Goal: Task Accomplishment & Management: Use online tool/utility

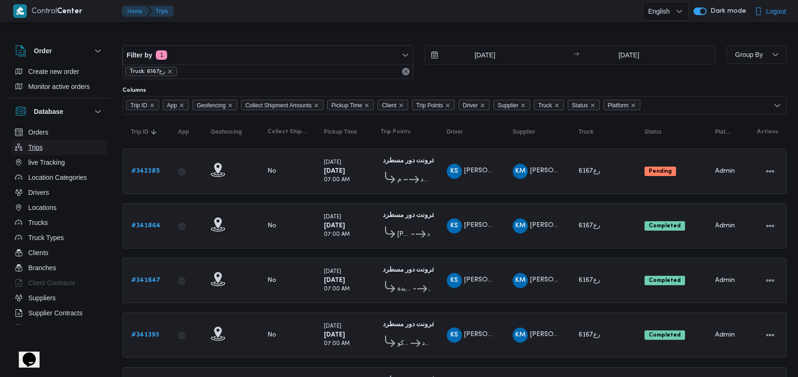
click at [43, 147] on button "Trips" at bounding box center [59, 147] width 96 height 15
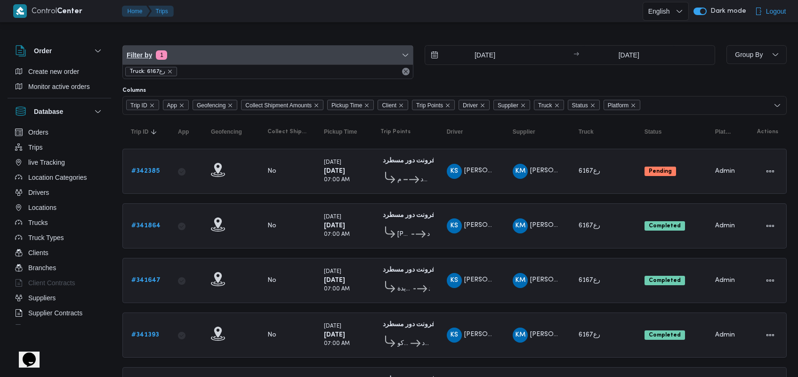
click at [161, 56] on span "1" at bounding box center [161, 54] width 11 height 9
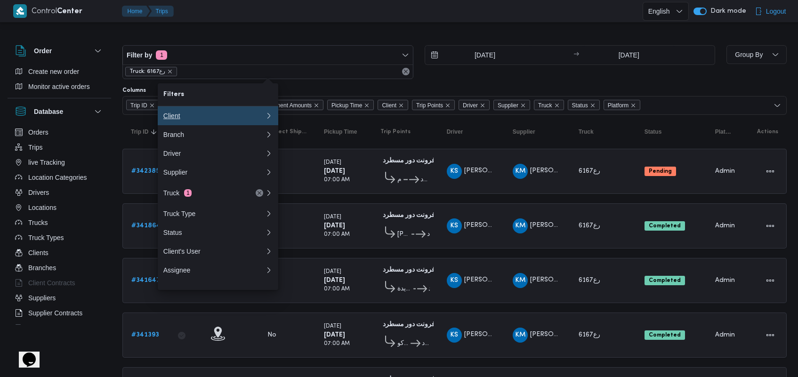
click at [182, 124] on button "Client" at bounding box center [218, 115] width 121 height 19
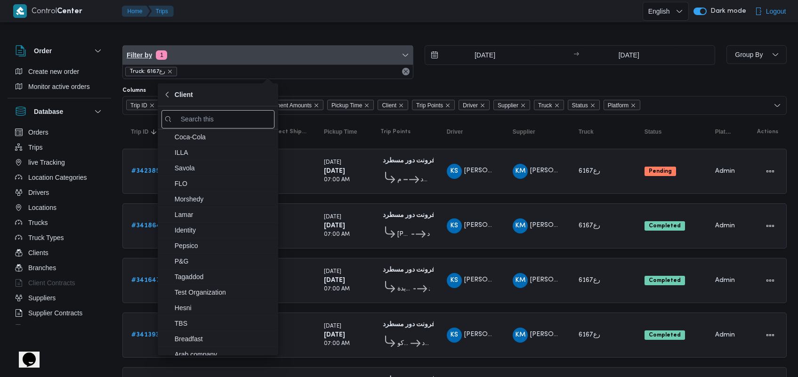
click at [171, 62] on span "Filter by 1" at bounding box center [268, 55] width 290 height 19
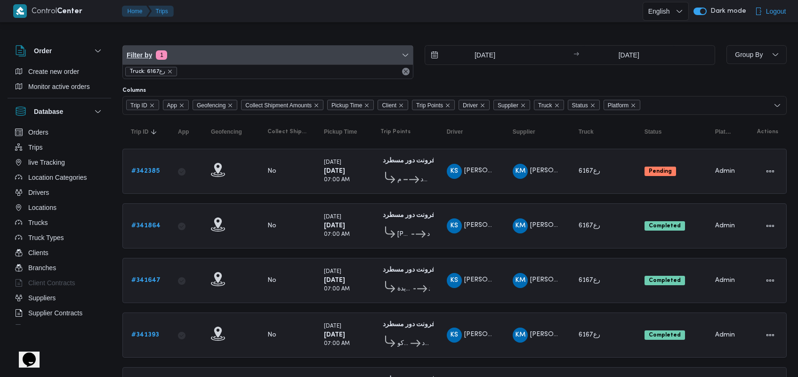
click at [171, 62] on span "Filter by 1" at bounding box center [268, 55] width 290 height 19
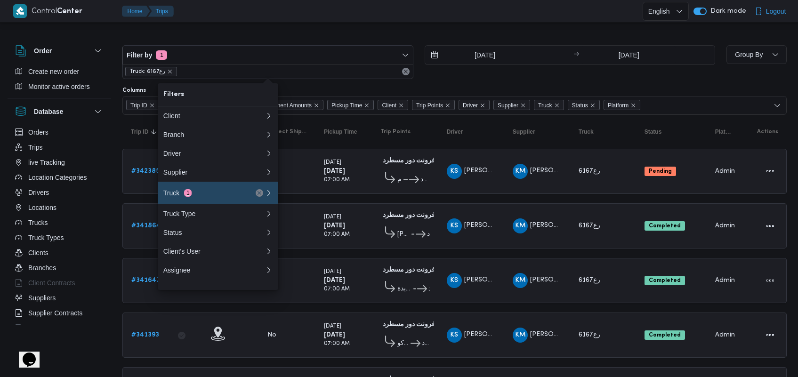
click at [203, 197] on div "Truck 1" at bounding box center [202, 193] width 79 height 8
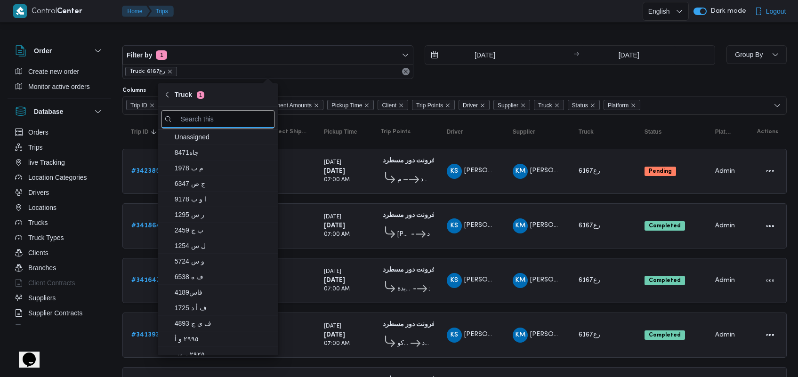
type input "س"
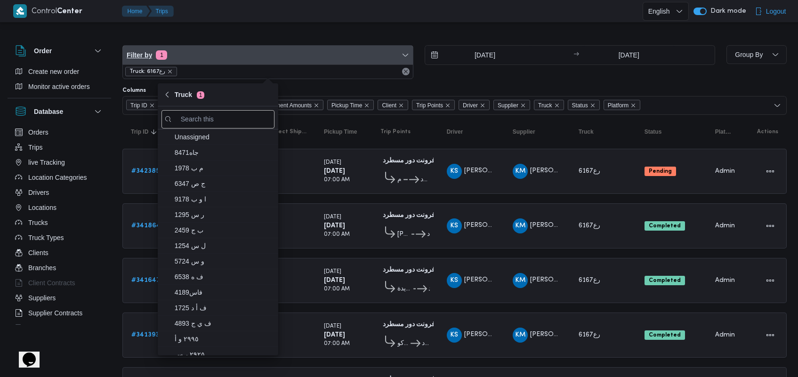
click at [187, 50] on span "Filter by 1" at bounding box center [268, 55] width 290 height 19
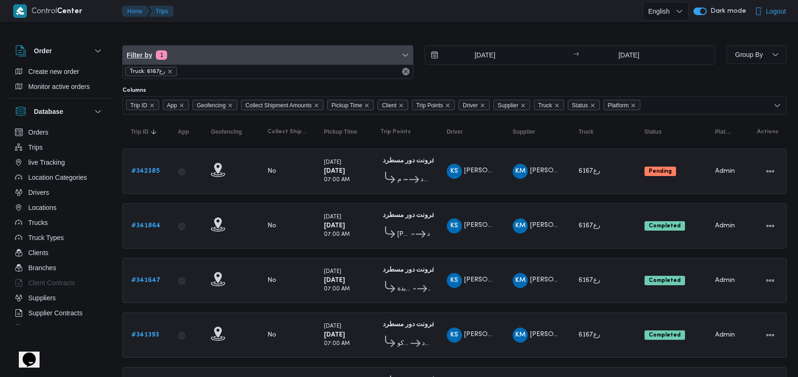
click at [187, 50] on span "Filter by 1" at bounding box center [268, 55] width 290 height 19
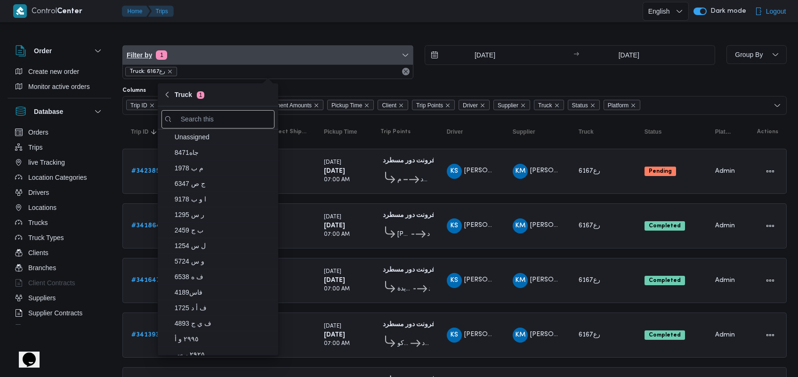
click at [194, 52] on span "Filter by 1" at bounding box center [268, 55] width 290 height 19
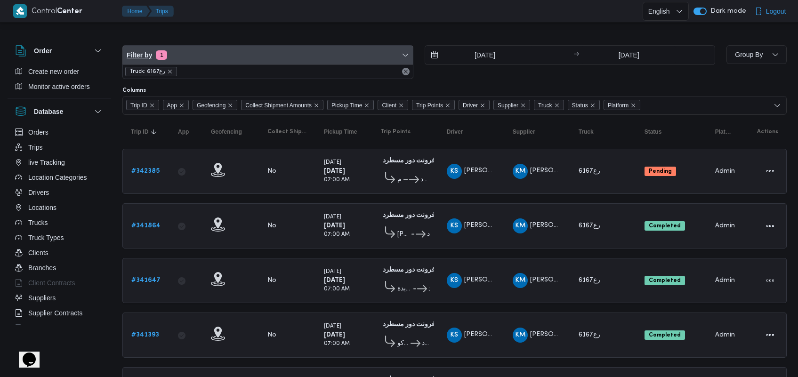
click at [194, 52] on span "Filter by 1" at bounding box center [268, 55] width 290 height 19
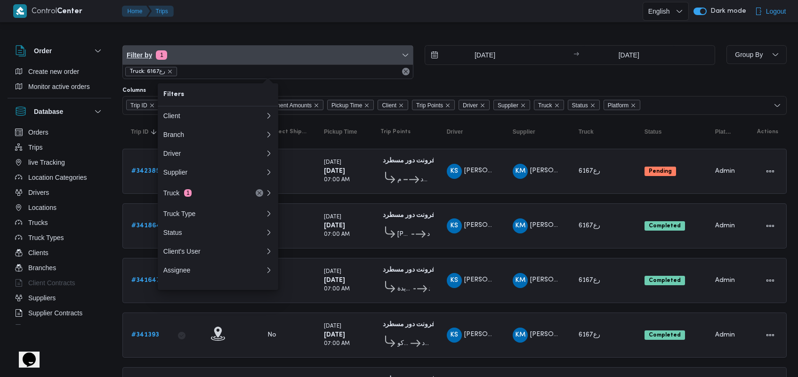
click at [194, 59] on span "Filter by 1" at bounding box center [268, 55] width 290 height 19
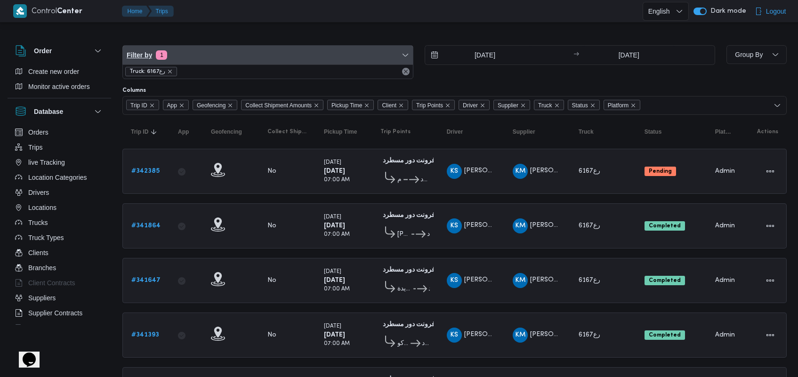
click at [194, 59] on span "Filter by 1" at bounding box center [268, 55] width 290 height 19
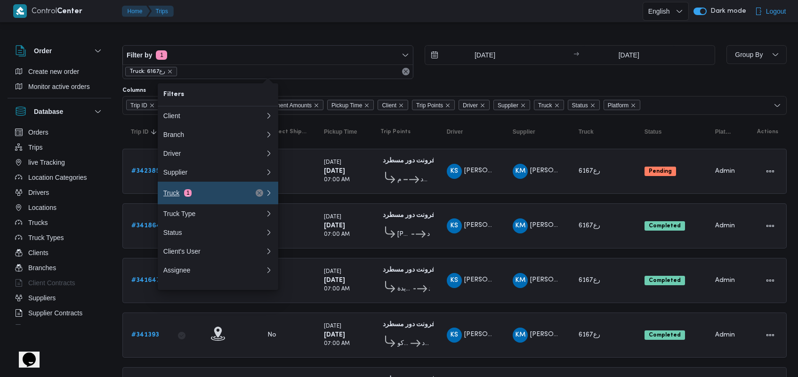
click at [180, 204] on button "Truck 1" at bounding box center [218, 193] width 121 height 23
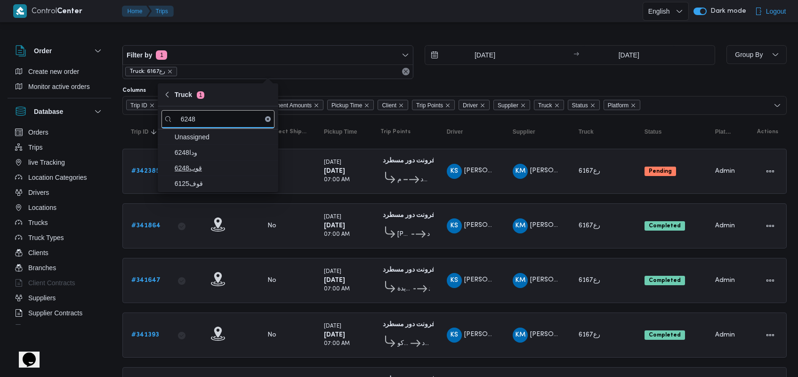
type input "6248"
click at [214, 165] on span "قوب6248" at bounding box center [224, 168] width 98 height 11
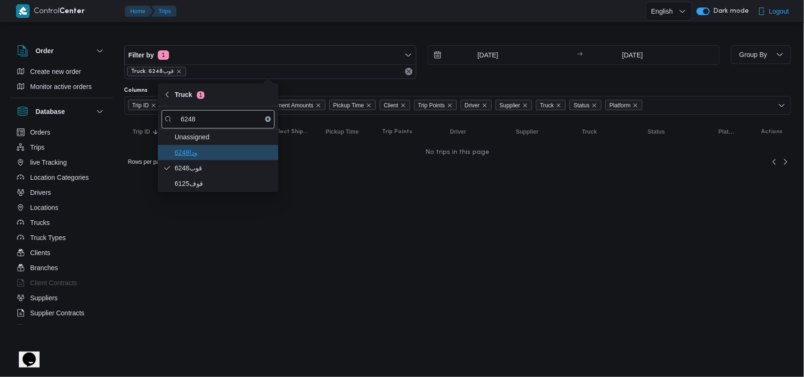
click at [215, 159] on span "ودا6248" at bounding box center [218, 152] width 113 height 15
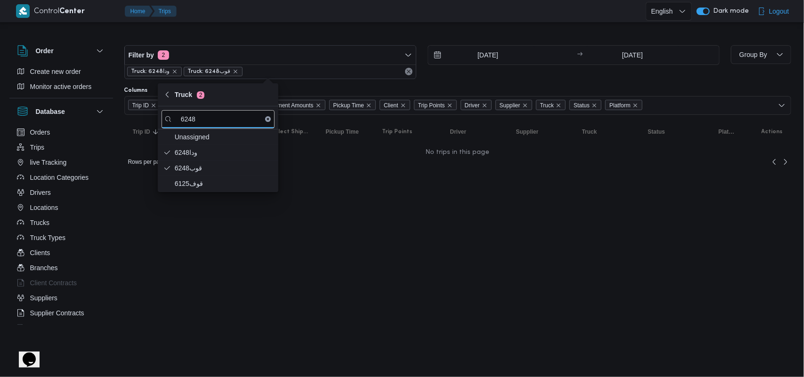
click at [472, 68] on div "[DATE] → [DATE]" at bounding box center [574, 62] width 292 height 34
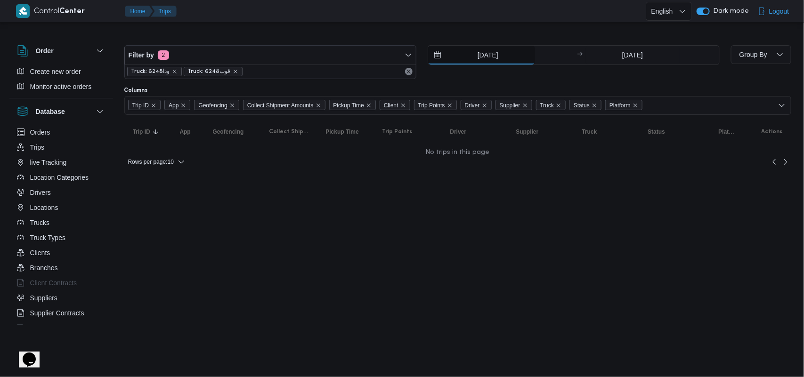
click at [472, 59] on input "[DATE]" at bounding box center [481, 55] width 107 height 19
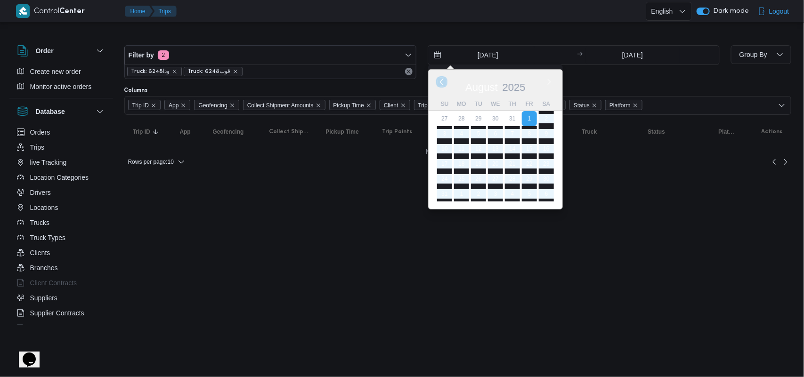
click at [443, 85] on button "Previous Month" at bounding box center [441, 81] width 9 height 9
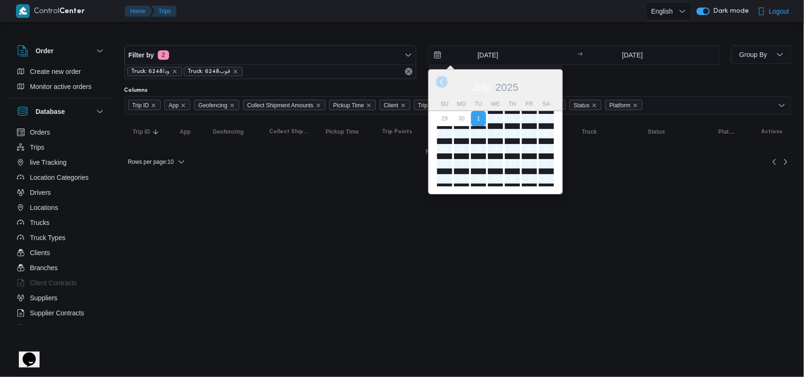
click at [443, 85] on button "Previous Month" at bounding box center [441, 81] width 9 height 9
type input "[DATE]"
click at [301, 66] on div "Truck: ودا6248 Truck: قوب6248" at bounding box center [270, 72] width 291 height 14
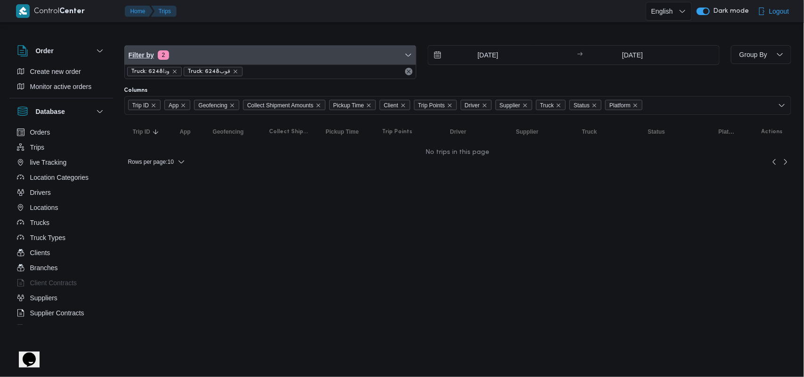
click at [301, 62] on span "Filter by 2" at bounding box center [270, 55] width 291 height 19
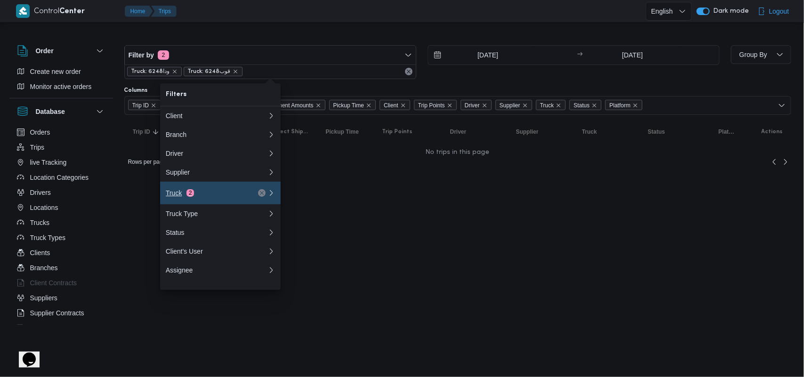
click at [203, 194] on div "Truck 2" at bounding box center [205, 193] width 79 height 8
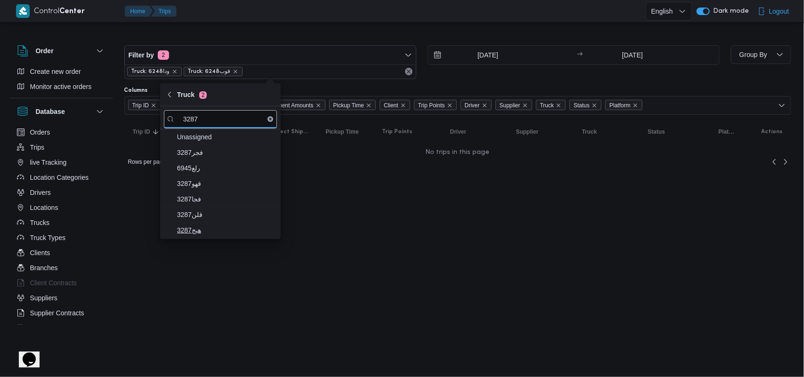
type input "3287"
click at [201, 236] on span "هبج3287" at bounding box center [226, 230] width 98 height 11
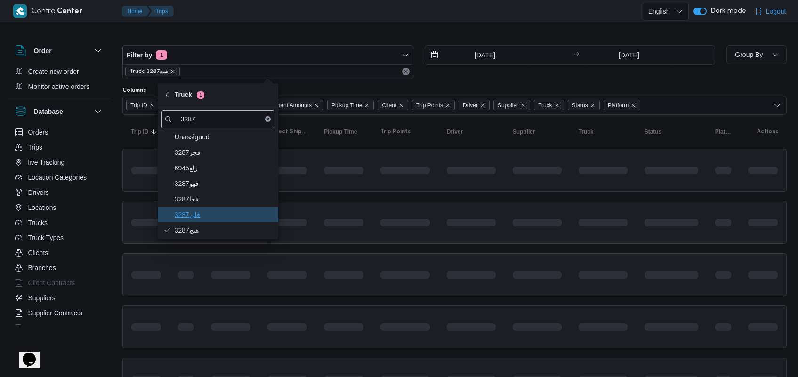
click at [205, 213] on span "قلن3287" at bounding box center [224, 214] width 98 height 11
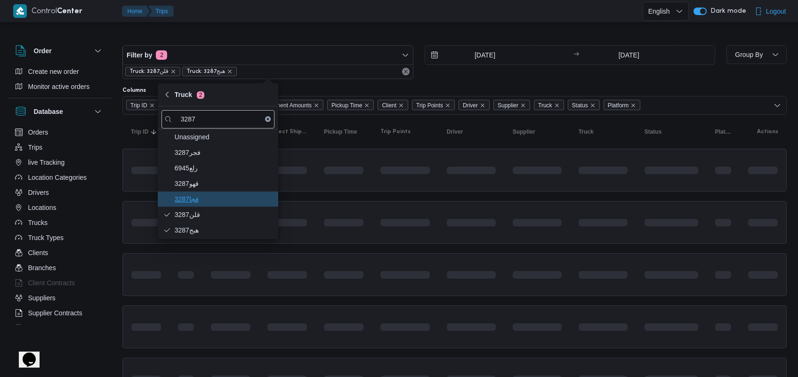
click at [206, 200] on span "فجا3287" at bounding box center [224, 199] width 98 height 11
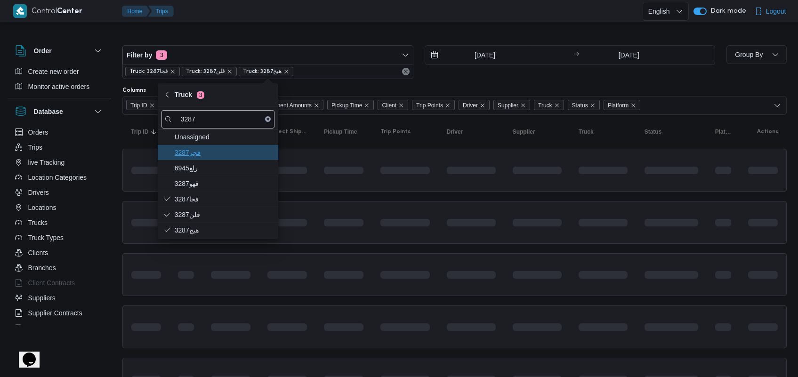
click at [205, 154] on span "3287فجر" at bounding box center [224, 152] width 98 height 11
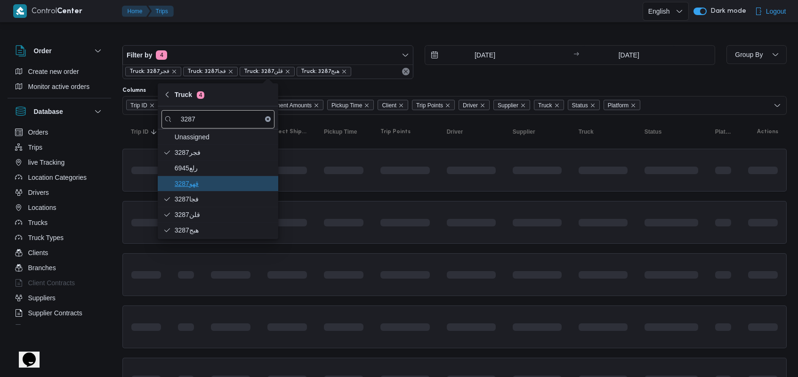
click at [199, 178] on span "3287قهو" at bounding box center [218, 183] width 113 height 15
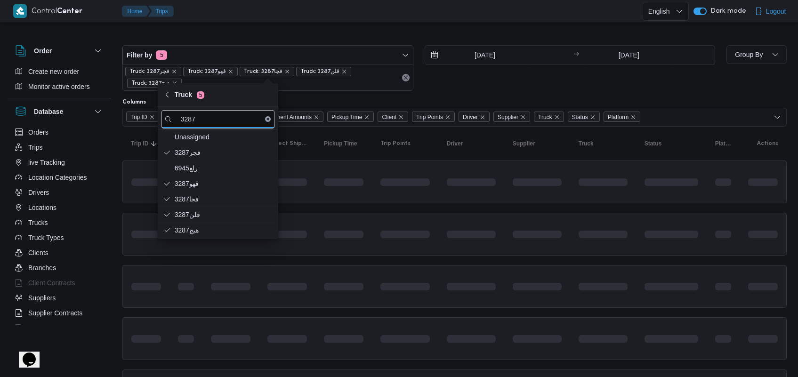
click at [509, 32] on div at bounding box center [454, 37] width 665 height 15
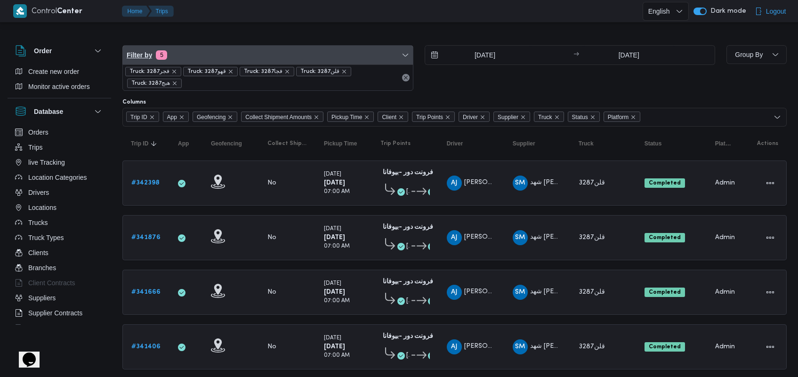
click at [278, 59] on span "Filter by 5" at bounding box center [268, 55] width 290 height 19
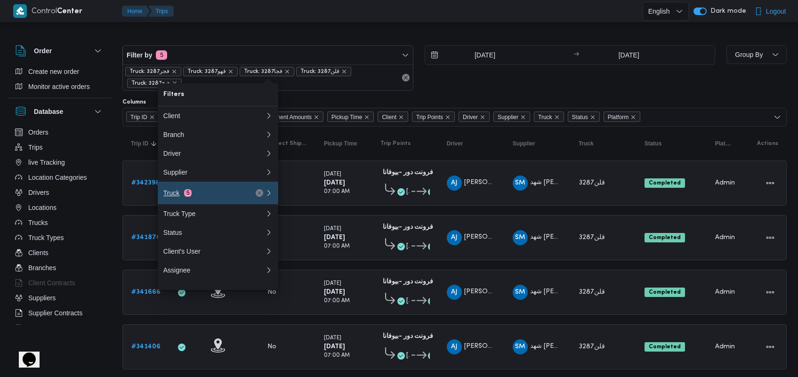
click at [201, 197] on div "Truck 5" at bounding box center [202, 193] width 79 height 8
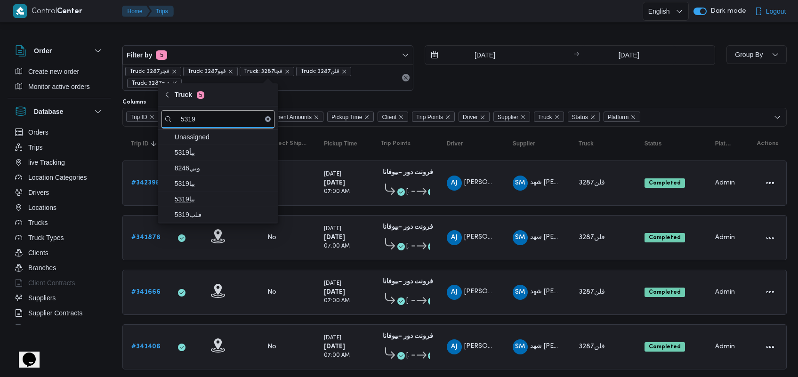
type input "5319"
click at [205, 206] on span "ببا5319" at bounding box center [218, 199] width 113 height 15
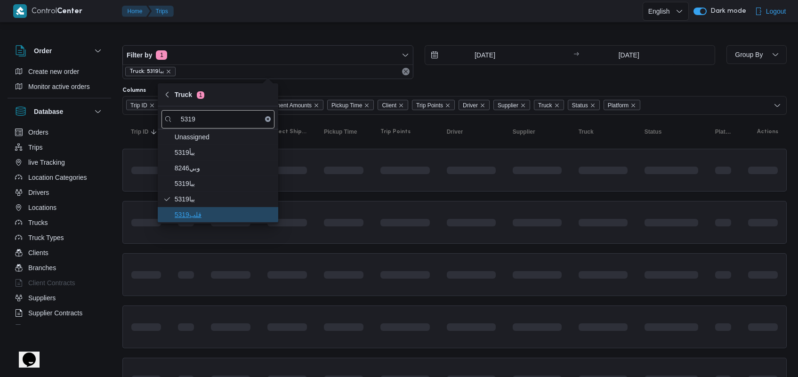
click at [201, 210] on span "قلب5319" at bounding box center [224, 214] width 98 height 11
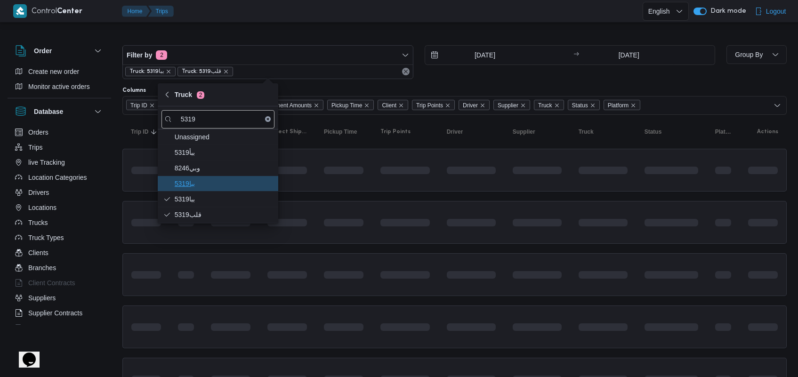
click at [201, 187] on span "ببا5319" at bounding box center [224, 183] width 98 height 11
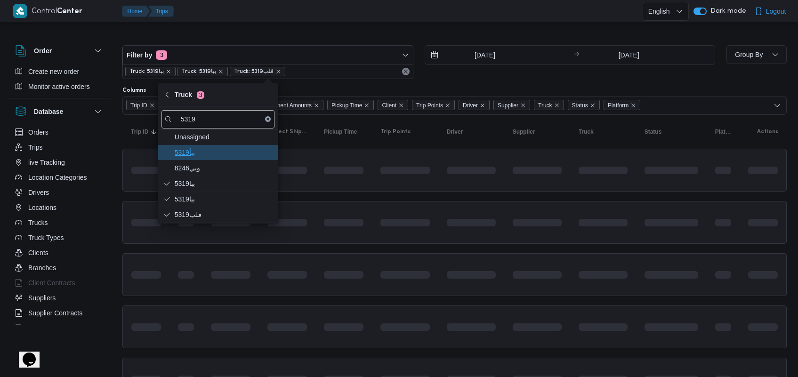
click at [196, 154] on span "5319ببأ" at bounding box center [224, 152] width 98 height 11
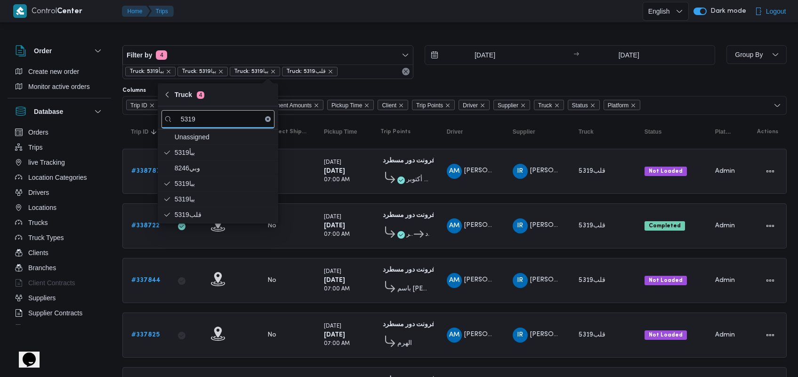
click at [262, 44] on div "Filter by 4 Truck: 5319ببأ Truck: ببا5319 Truck: ببا5319 Truck: قلب5319 [DATE] …" at bounding box center [419, 62] width 604 height 45
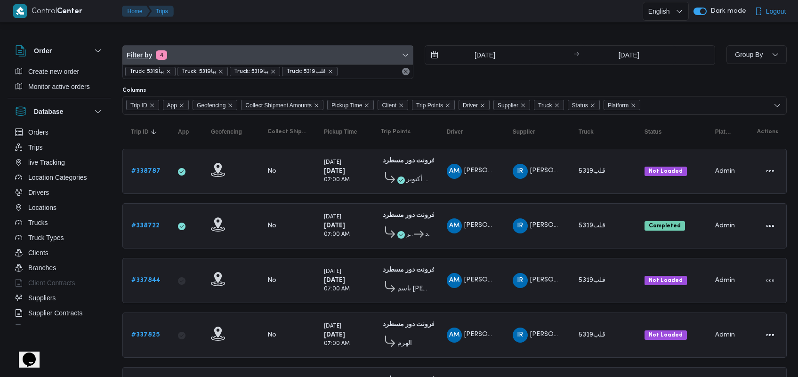
click at [252, 51] on span "Filter by 4" at bounding box center [268, 55] width 290 height 19
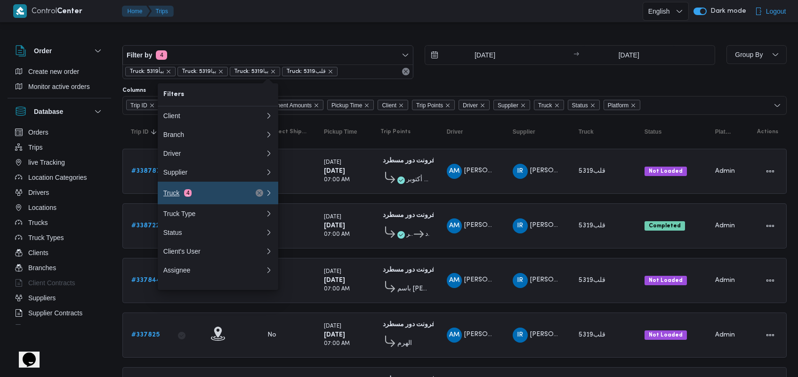
click at [203, 193] on div "Truck 4" at bounding box center [214, 193] width 113 height 23
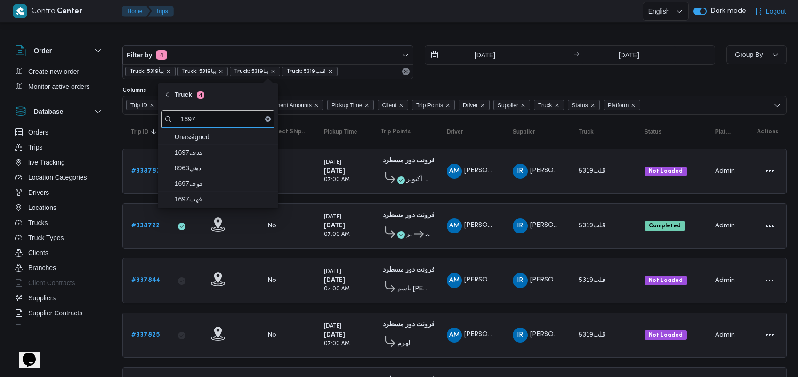
type input "1697"
click at [209, 192] on span "قهب1697" at bounding box center [218, 199] width 113 height 15
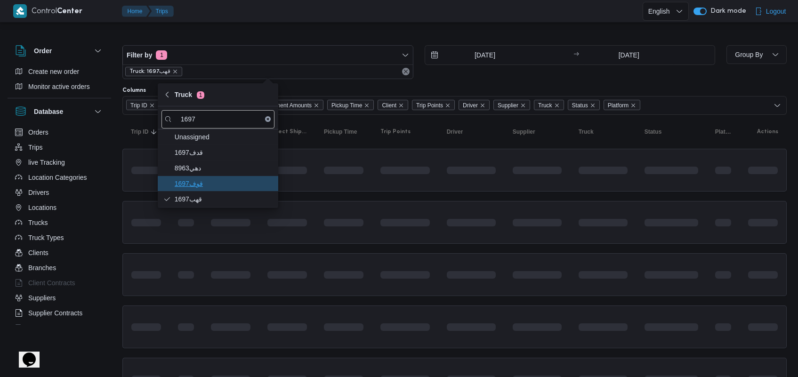
click at [210, 185] on span "قوف1697" at bounding box center [224, 183] width 98 height 11
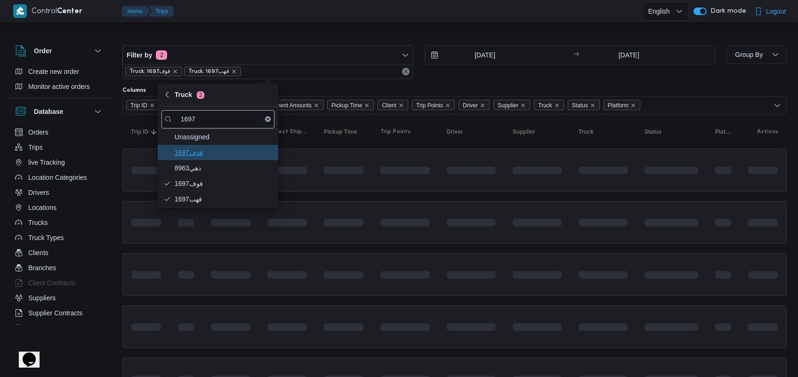
click at [231, 154] on span "قدف1697" at bounding box center [224, 152] width 98 height 11
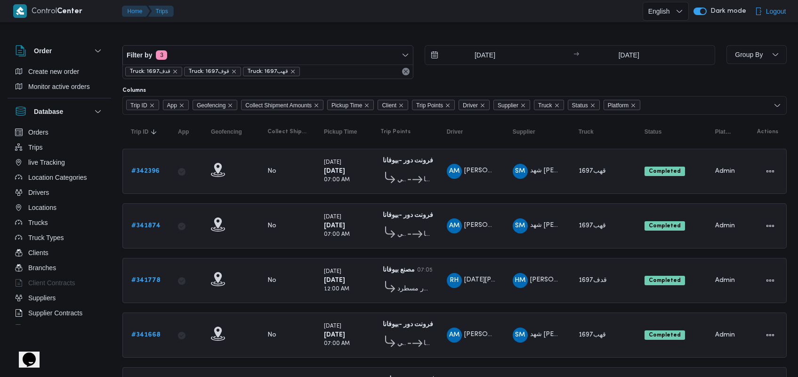
scroll to position [321, 0]
